Goal: Task Accomplishment & Management: Manage account settings

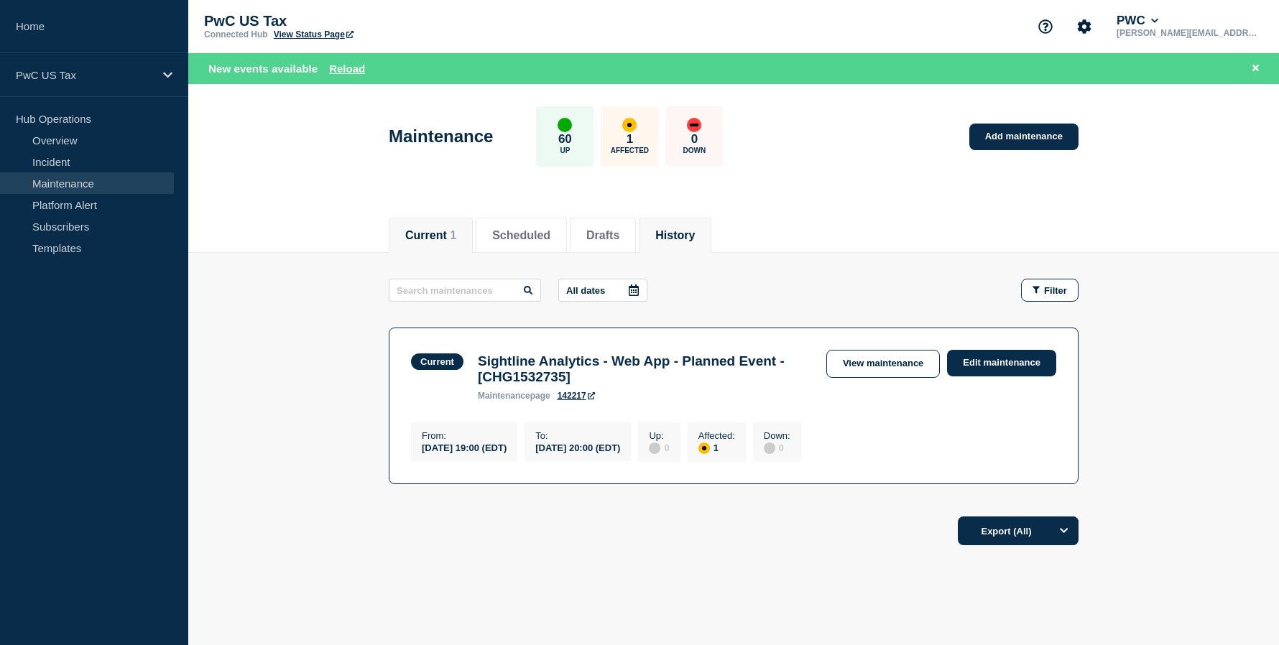
click at [686, 224] on li "History" at bounding box center [675, 235] width 73 height 35
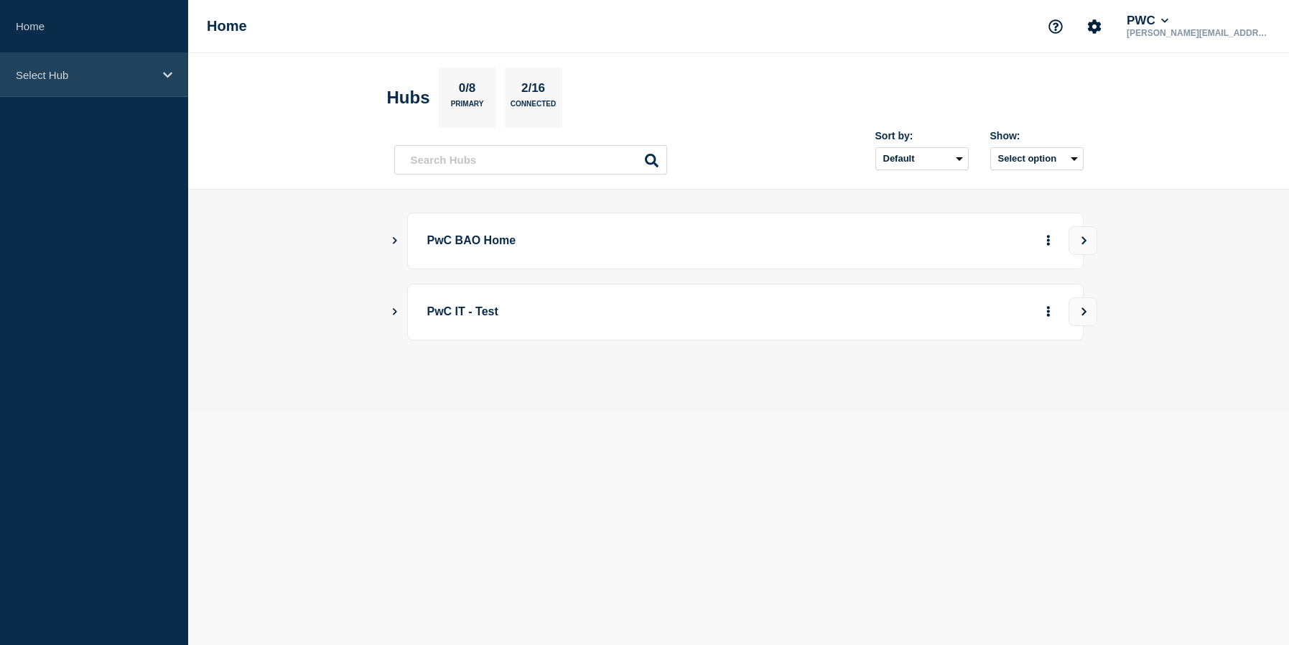
click at [54, 72] on p "Select Hub" at bounding box center [85, 75] width 138 height 12
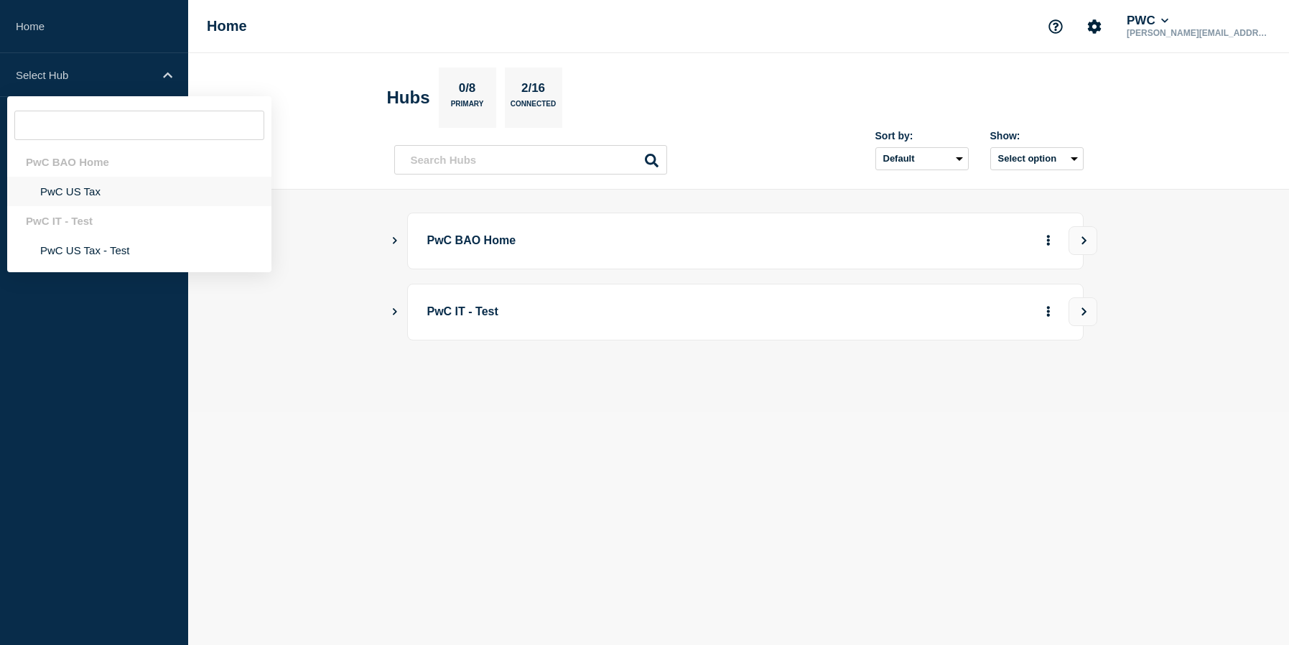
click at [69, 195] on li "PwC US Tax" at bounding box center [139, 191] width 264 height 29
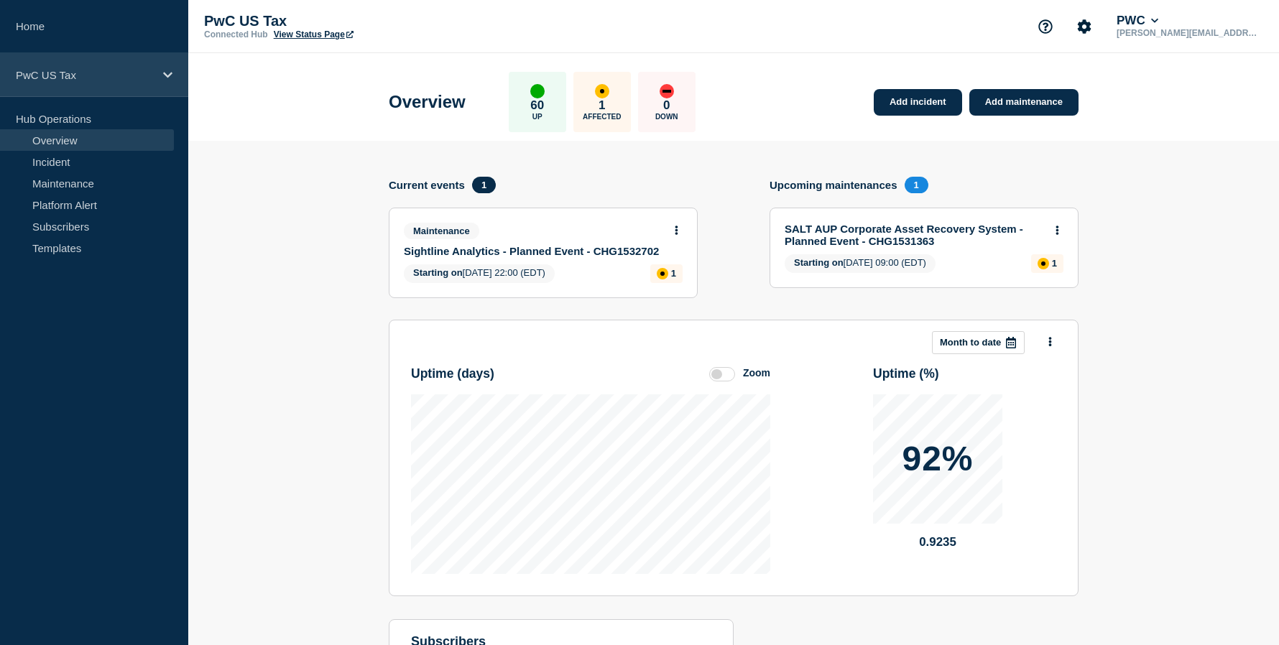
click at [42, 73] on p "PwC US Tax" at bounding box center [85, 75] width 138 height 12
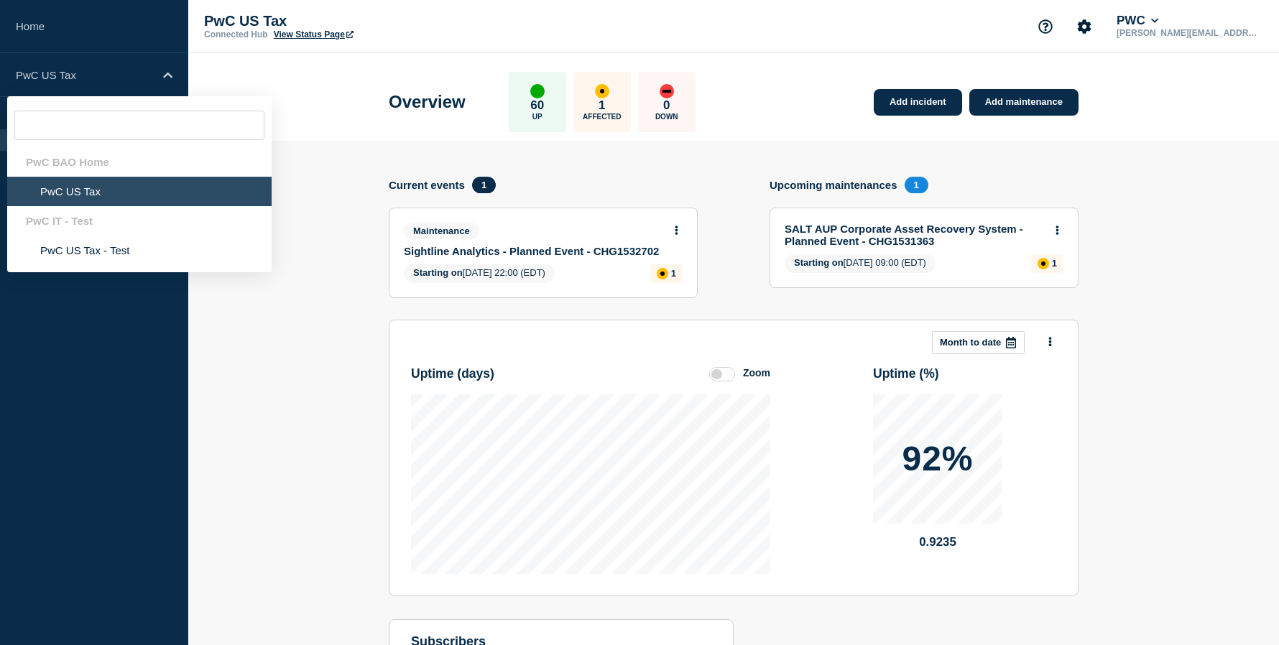
click at [73, 157] on div "PwC BAO Home" at bounding box center [139, 161] width 264 height 29
click at [356, 174] on section "Add incident Add maintenance Current events 1 Maintenance Sightline Analytics -…" at bounding box center [733, 458] width 1090 height 634
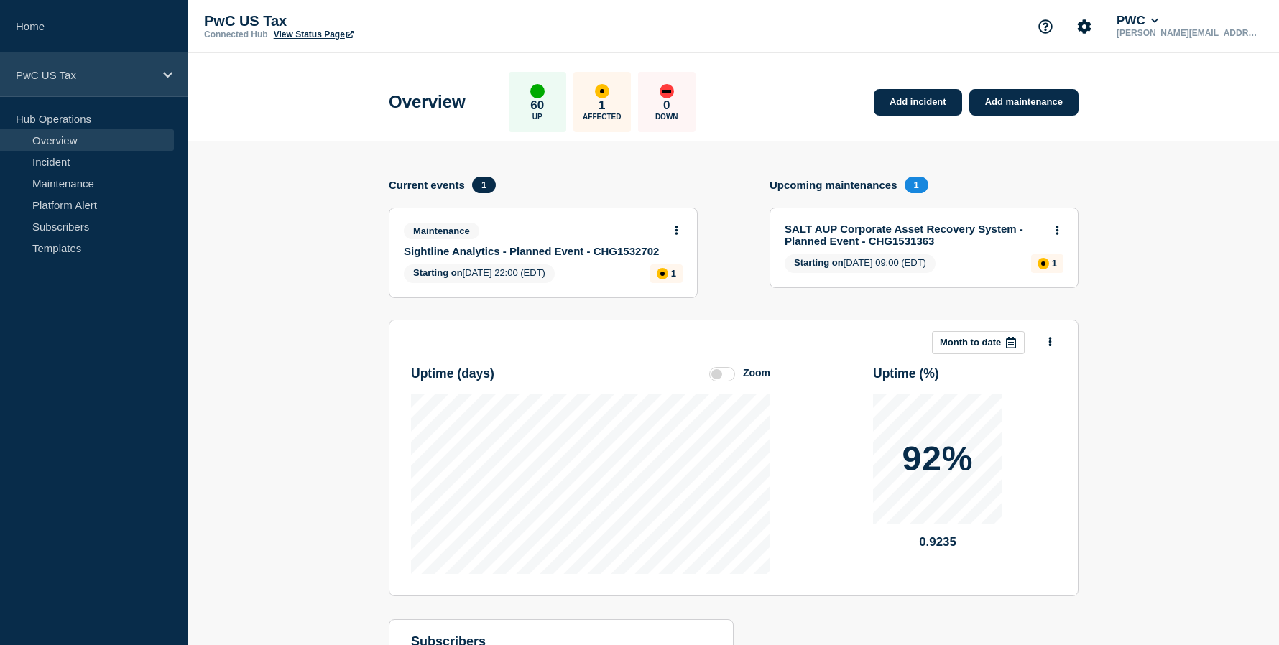
click at [56, 68] on div "PwC US Tax" at bounding box center [94, 75] width 188 height 44
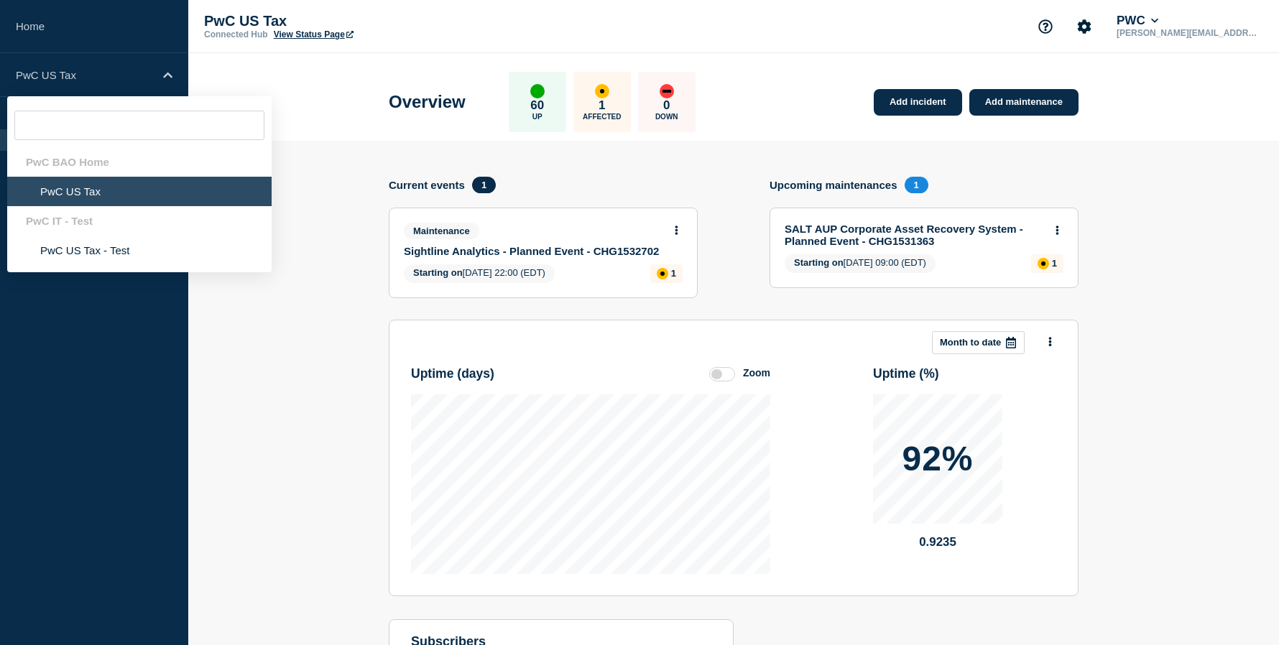
click at [68, 171] on div "PwC BAO Home" at bounding box center [139, 161] width 264 height 29
click at [253, 14] on p "PwC US Tax" at bounding box center [347, 21] width 287 height 17
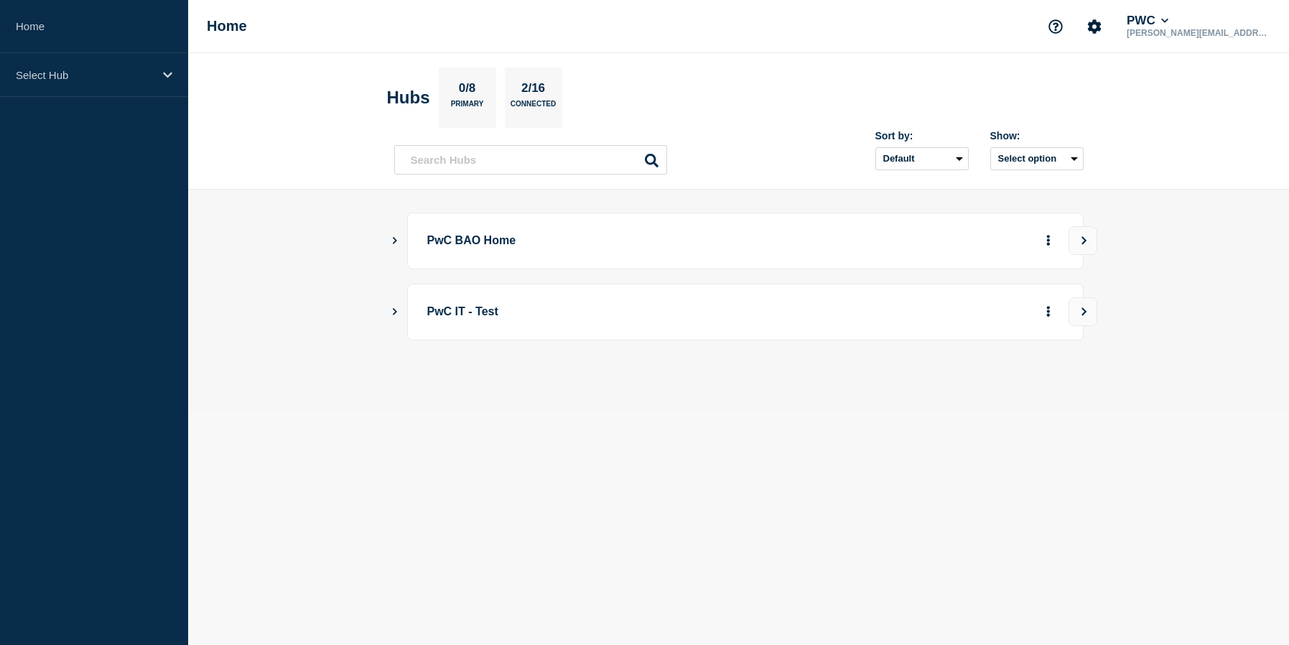
click at [403, 237] on div "PwC BAO Home" at bounding box center [739, 241] width 690 height 57
click at [390, 236] on main "PwC BAO Home PwC IT - Test" at bounding box center [738, 301] width 1101 height 222
click at [397, 240] on icon "Show Connected Hubs" at bounding box center [394, 239] width 9 height 7
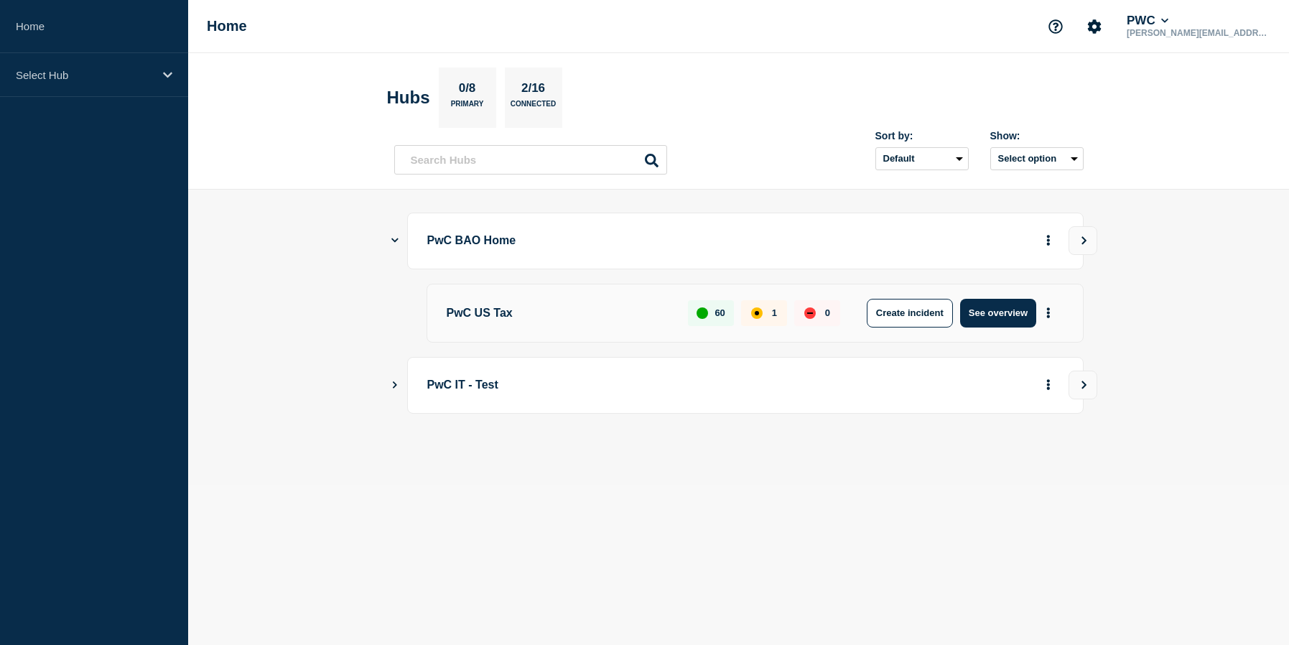
click at [483, 308] on p "PwC US Tax" at bounding box center [560, 313] width 226 height 29
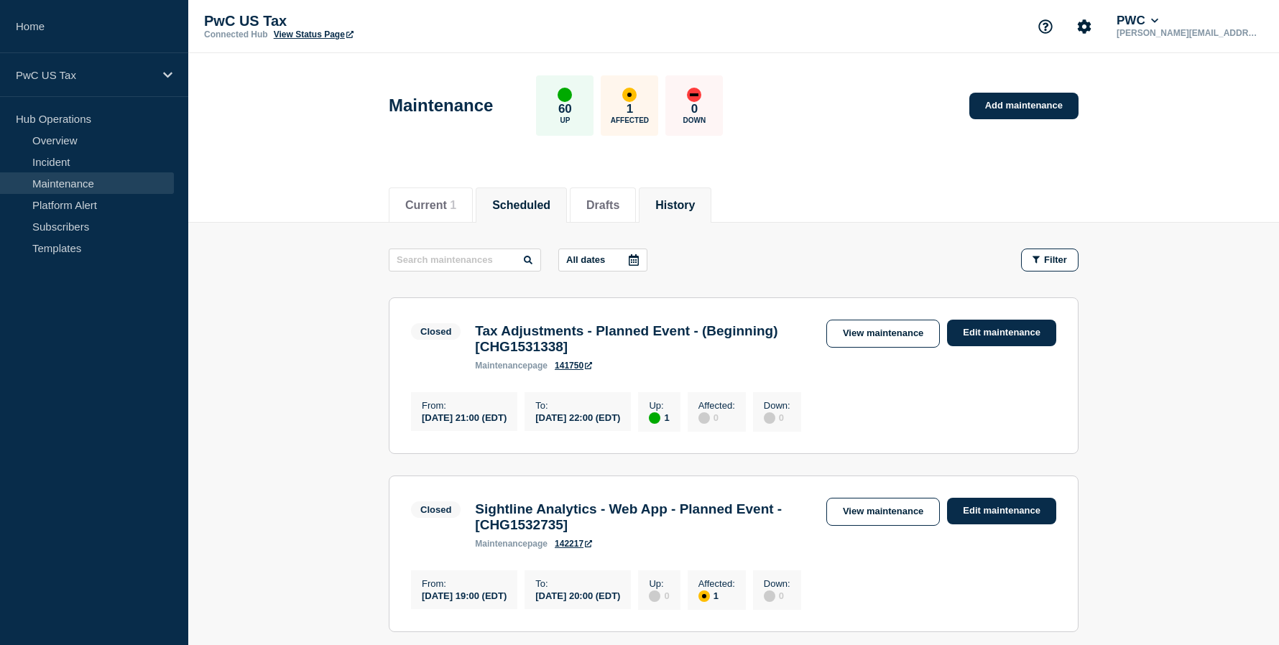
click at [547, 206] on button "Scheduled" at bounding box center [521, 205] width 58 height 13
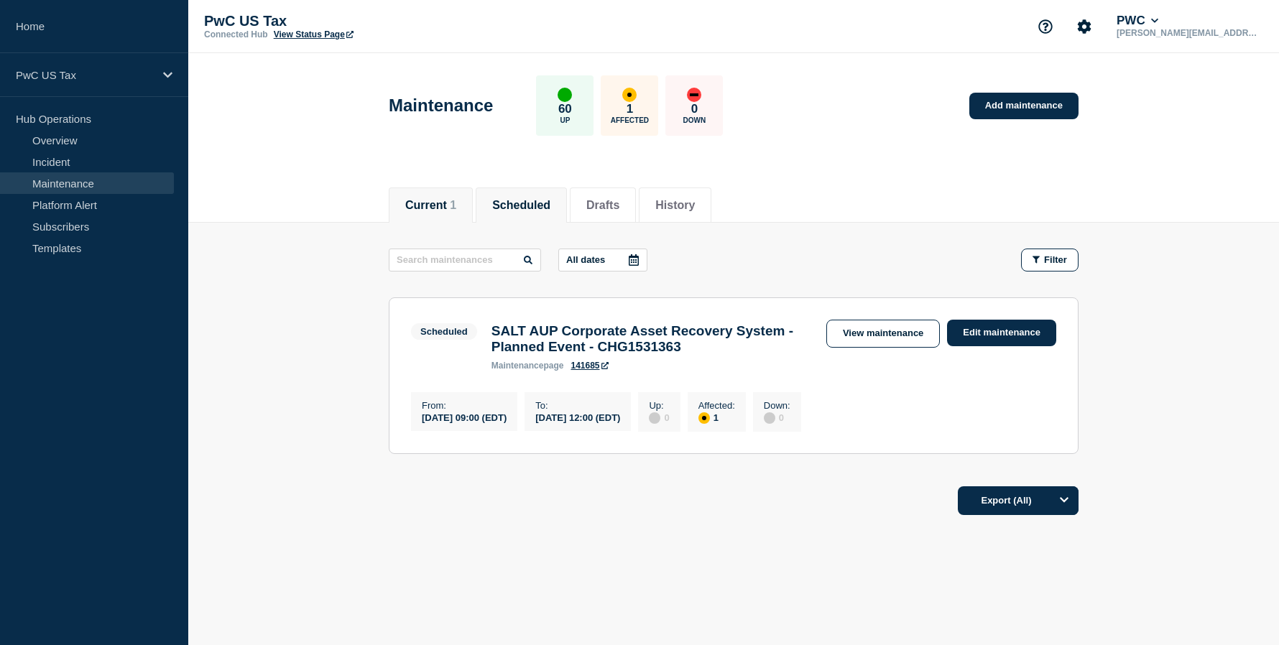
click at [423, 208] on button "Current 1" at bounding box center [430, 205] width 51 height 13
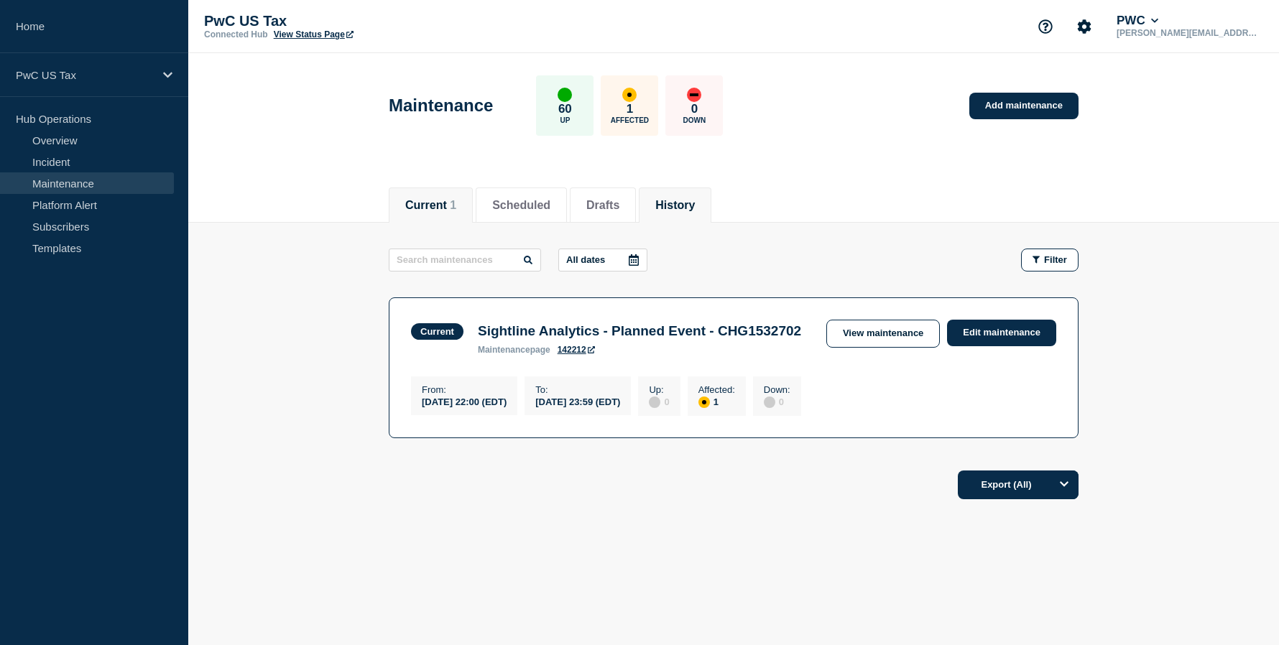
click at [695, 200] on button "History" at bounding box center [675, 205] width 40 height 13
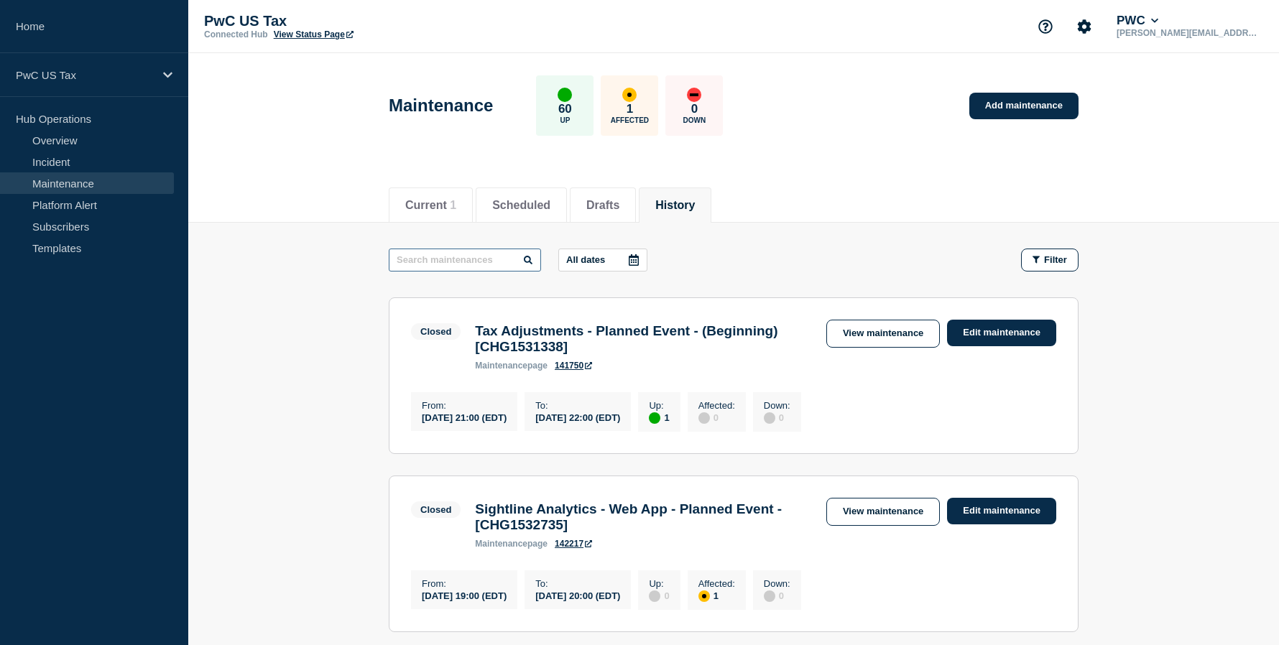
click at [494, 260] on input "text" at bounding box center [465, 260] width 152 height 23
type input "sda"
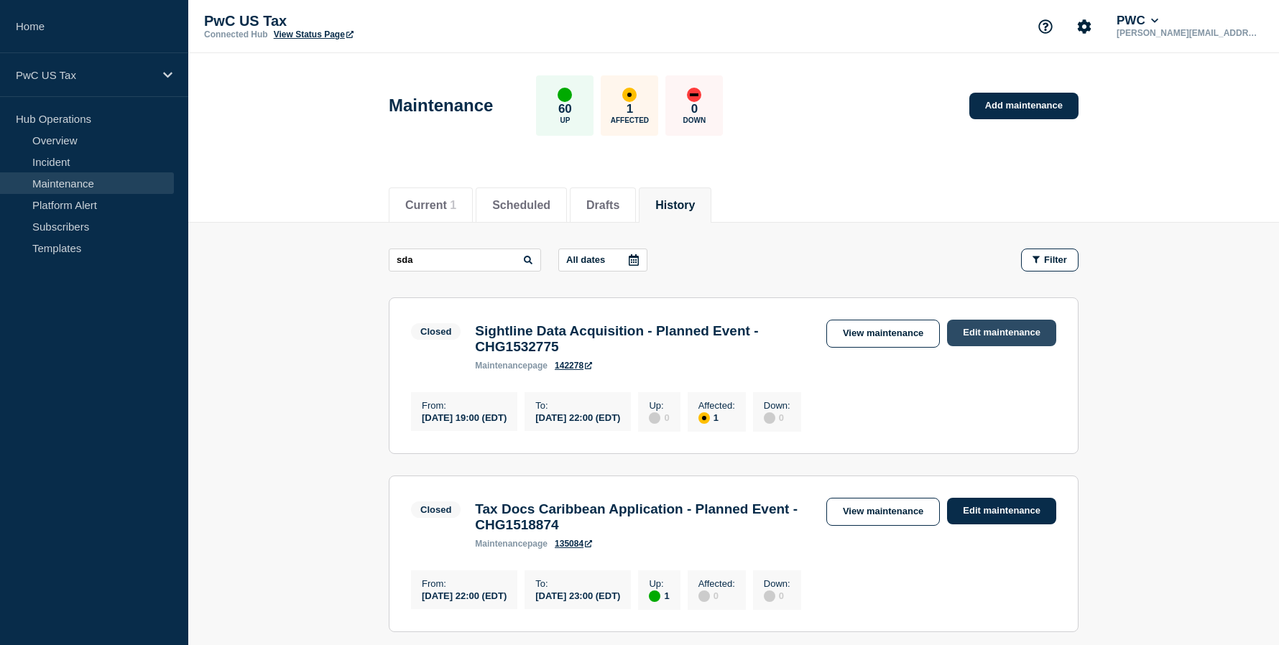
click at [997, 332] on link "Edit maintenance" at bounding box center [1001, 333] width 109 height 27
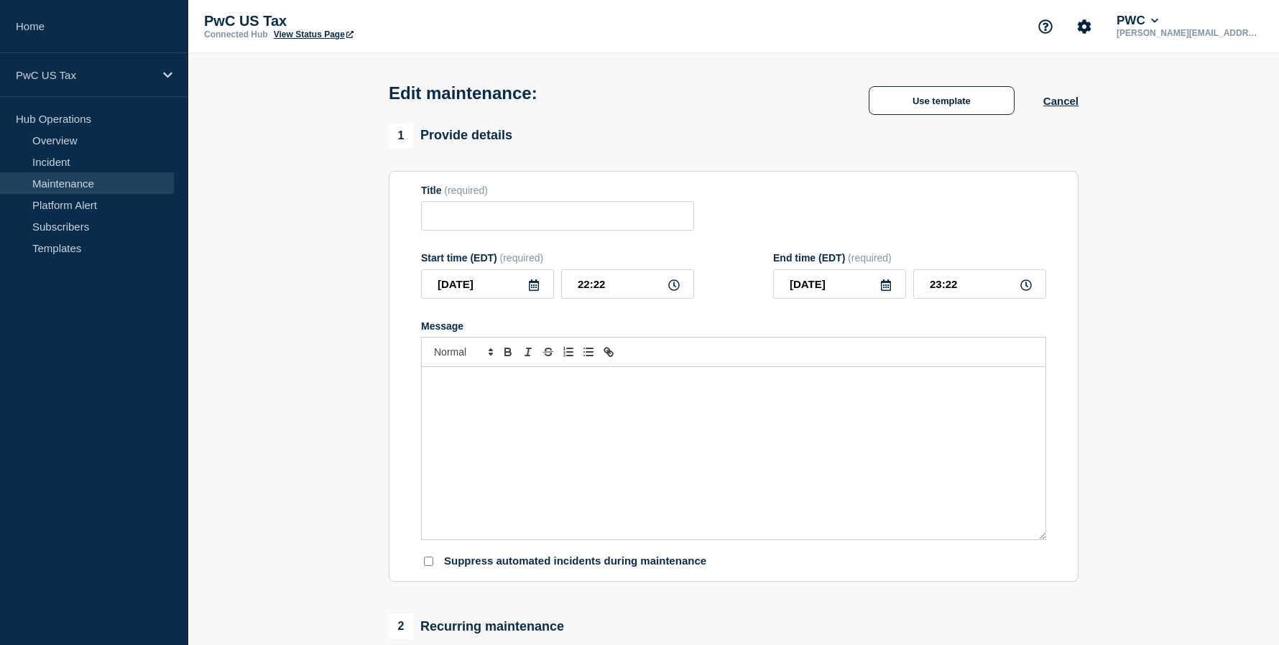
type input "Sightline Data Acquisition - Planned Event - CHG1532775"
type input "19:00"
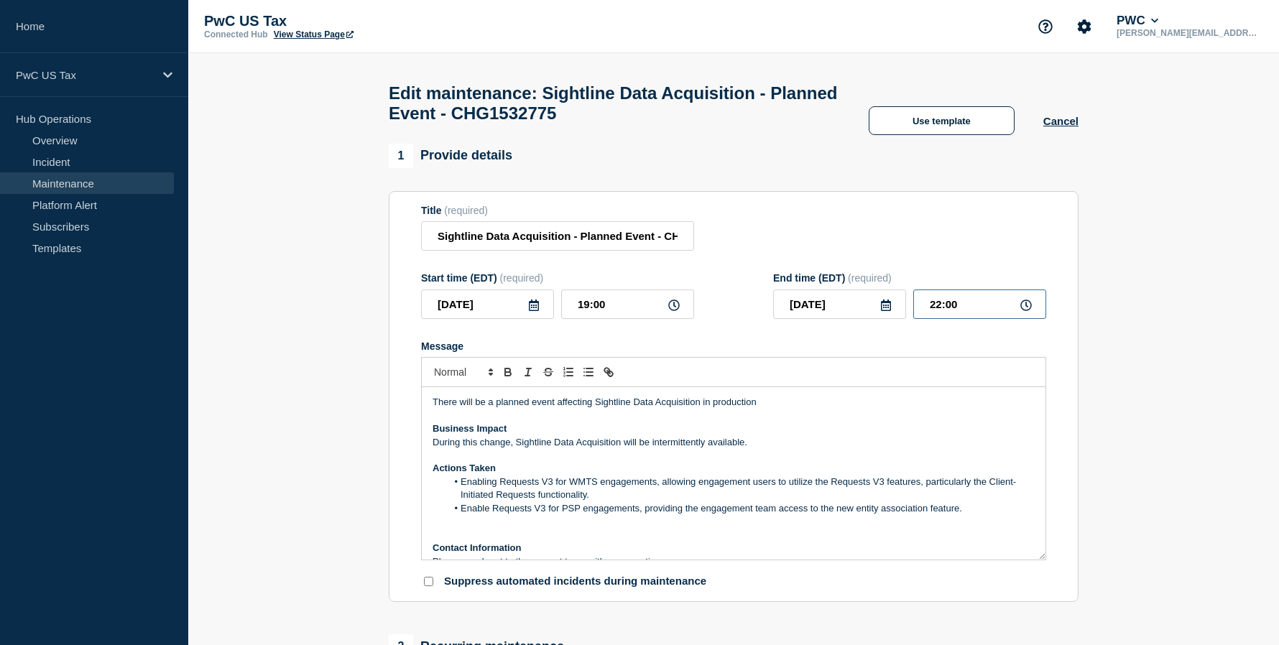
drag, startPoint x: 975, startPoint y: 304, endPoint x: 889, endPoint y: 313, distance: 87.4
click at [889, 313] on div "2025-09-18 22:00" at bounding box center [909, 303] width 273 height 29
type input "22:24"
click at [655, 251] on input "Sightline Data Acquisition - Planned Event - CHG1532775" at bounding box center [557, 235] width 273 height 29
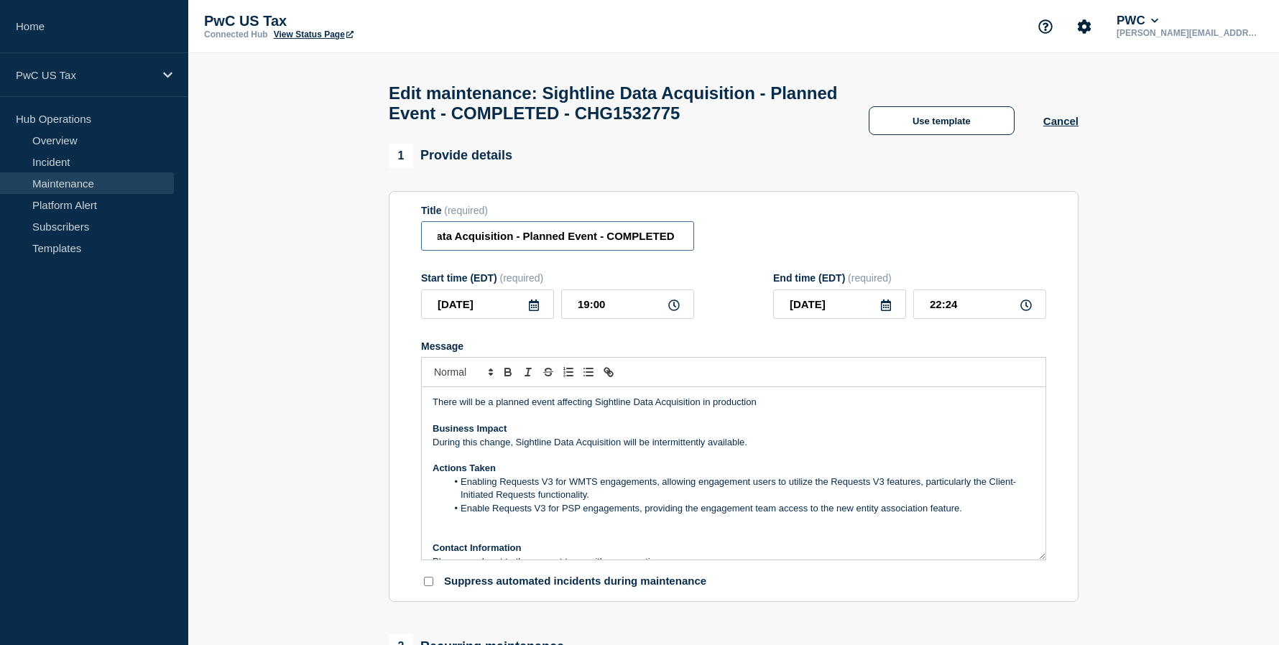
type input "Sightline Data Acquisition - Planned Event - COMPLETED - CHG1532775"
click at [978, 315] on input "22:24" at bounding box center [979, 303] width 133 height 29
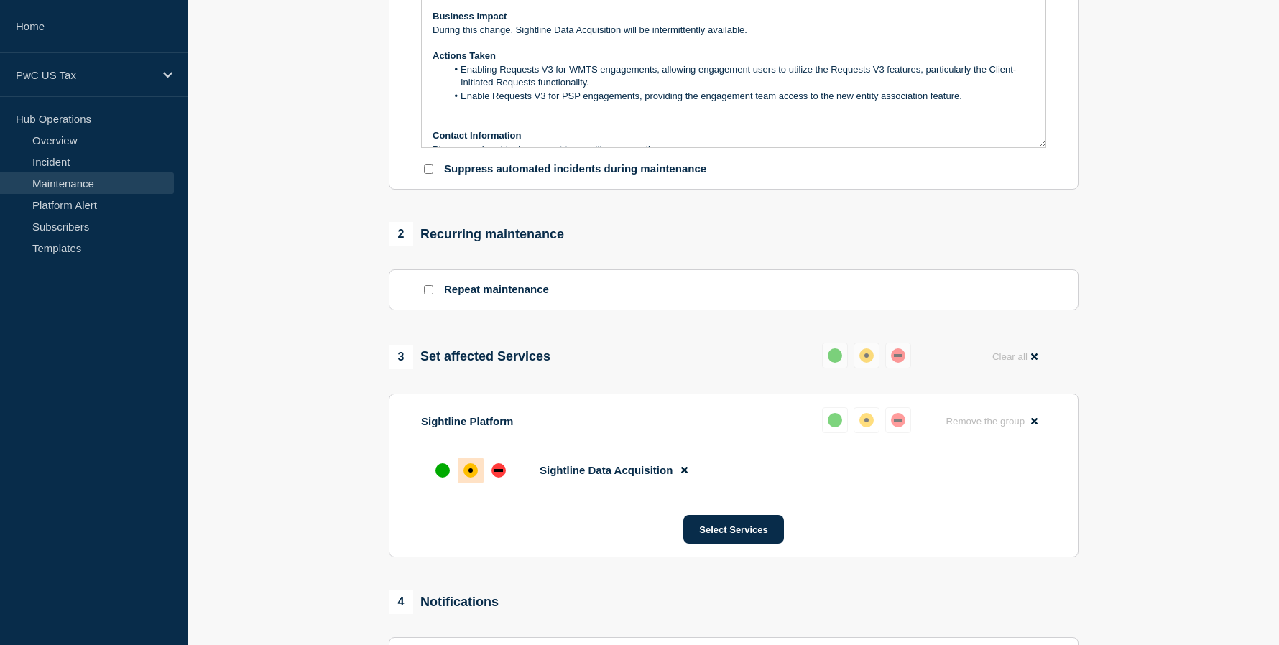
scroll to position [415, 0]
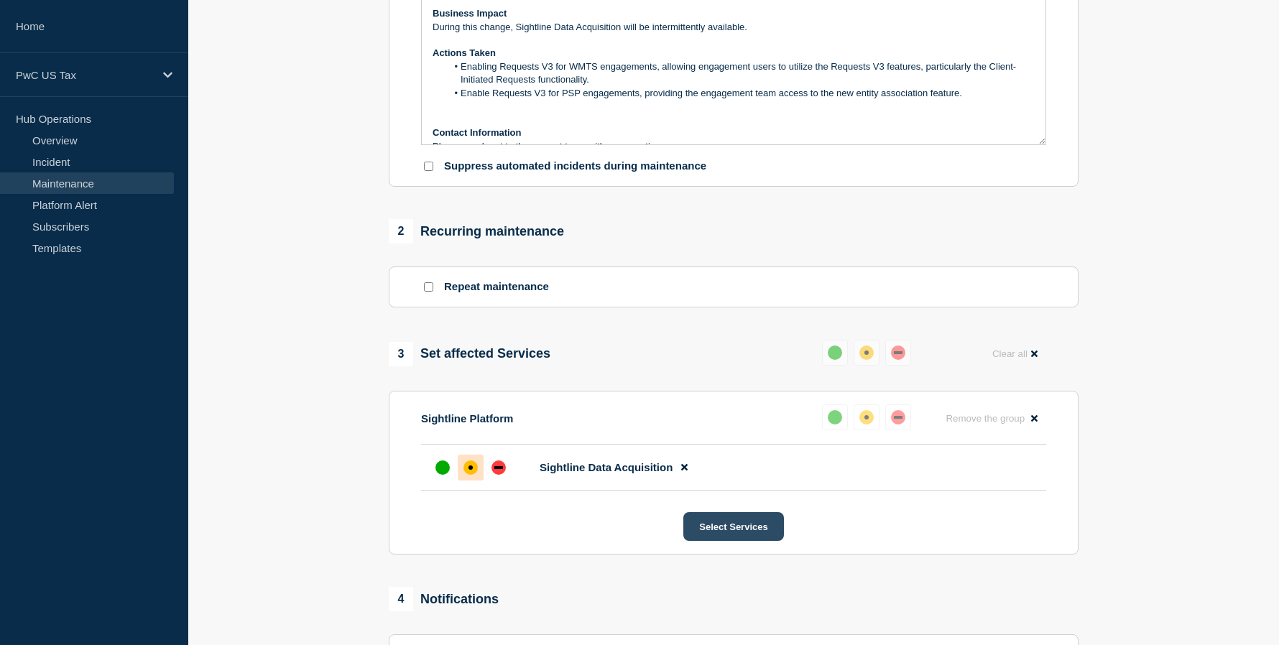
click at [718, 539] on button "Select Services" at bounding box center [733, 526] width 100 height 29
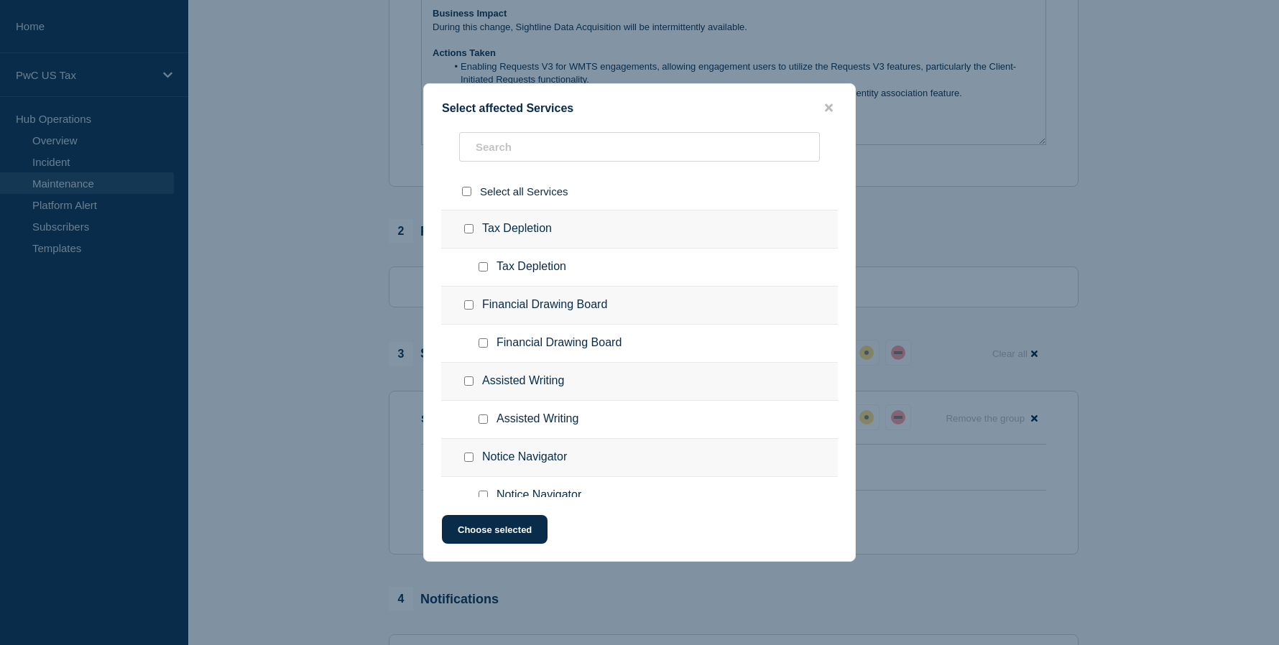
click at [1019, 534] on div at bounding box center [639, 322] width 1279 height 645
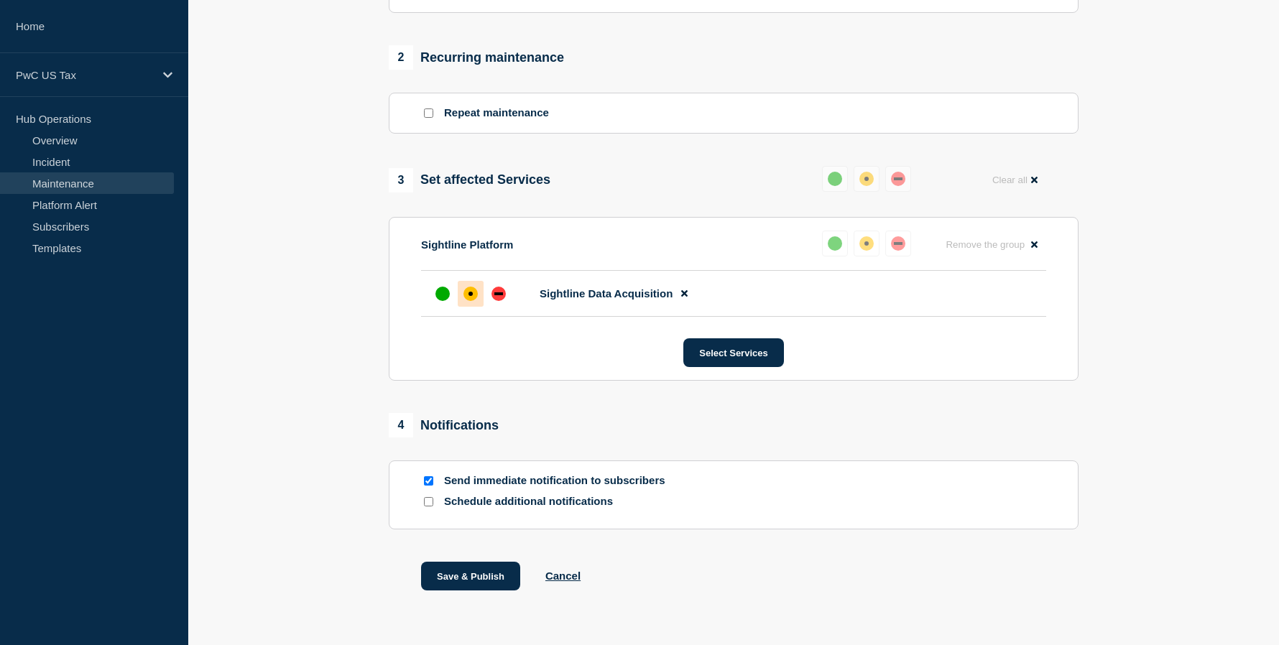
scroll to position [635, 0]
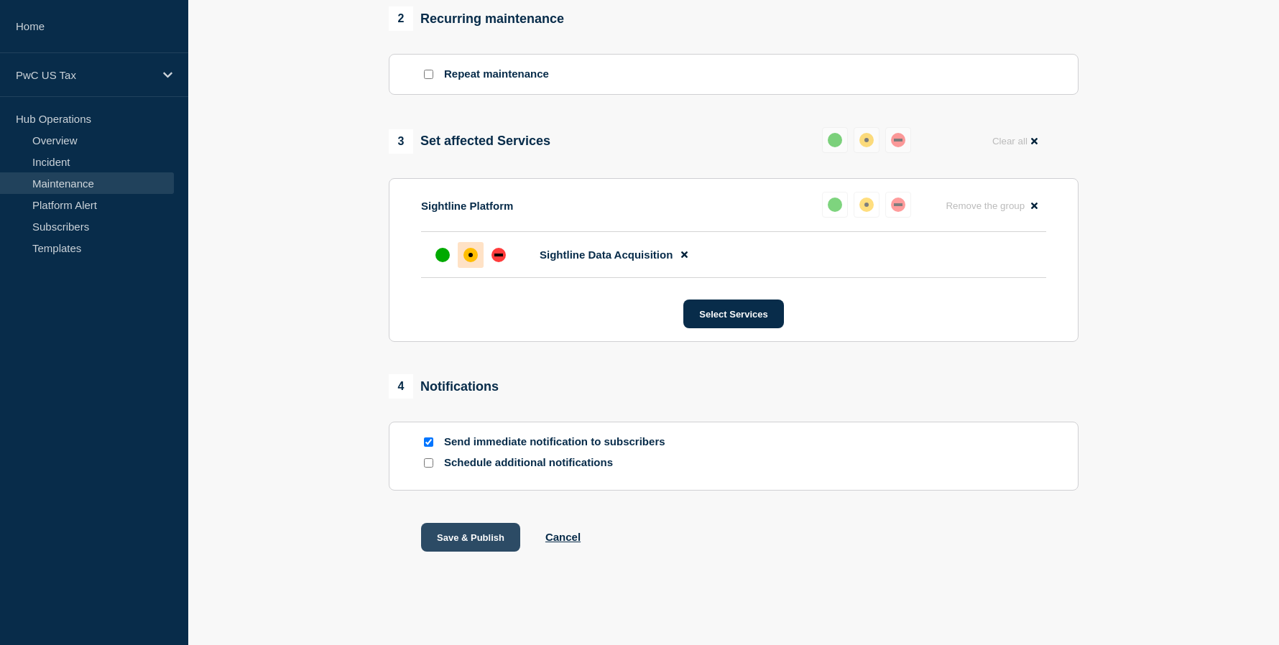
click at [475, 540] on button "Save & Publish" at bounding box center [470, 537] width 99 height 29
